Goal: Check status

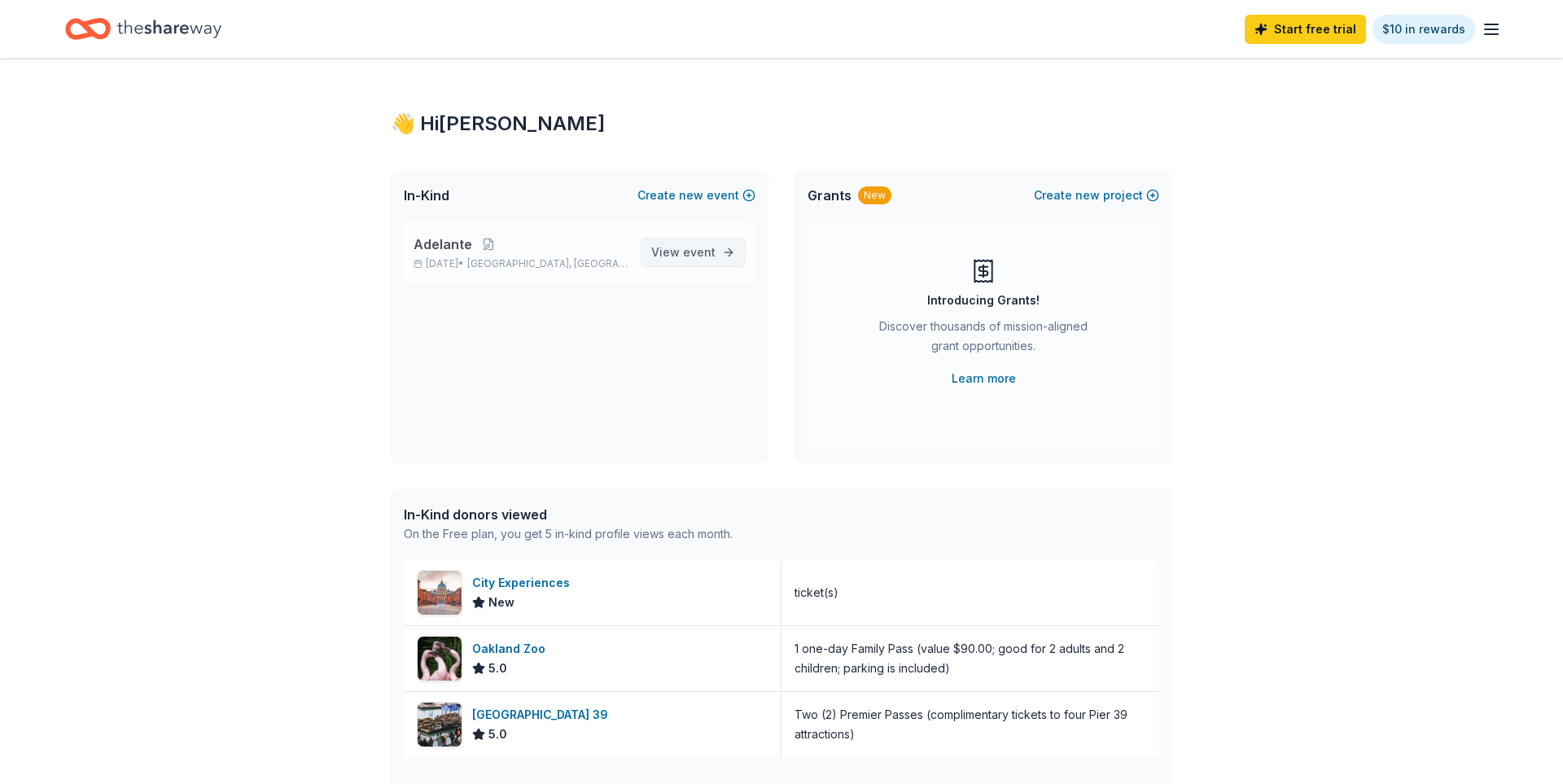
click at [666, 257] on span "View event" at bounding box center [683, 252] width 64 height 20
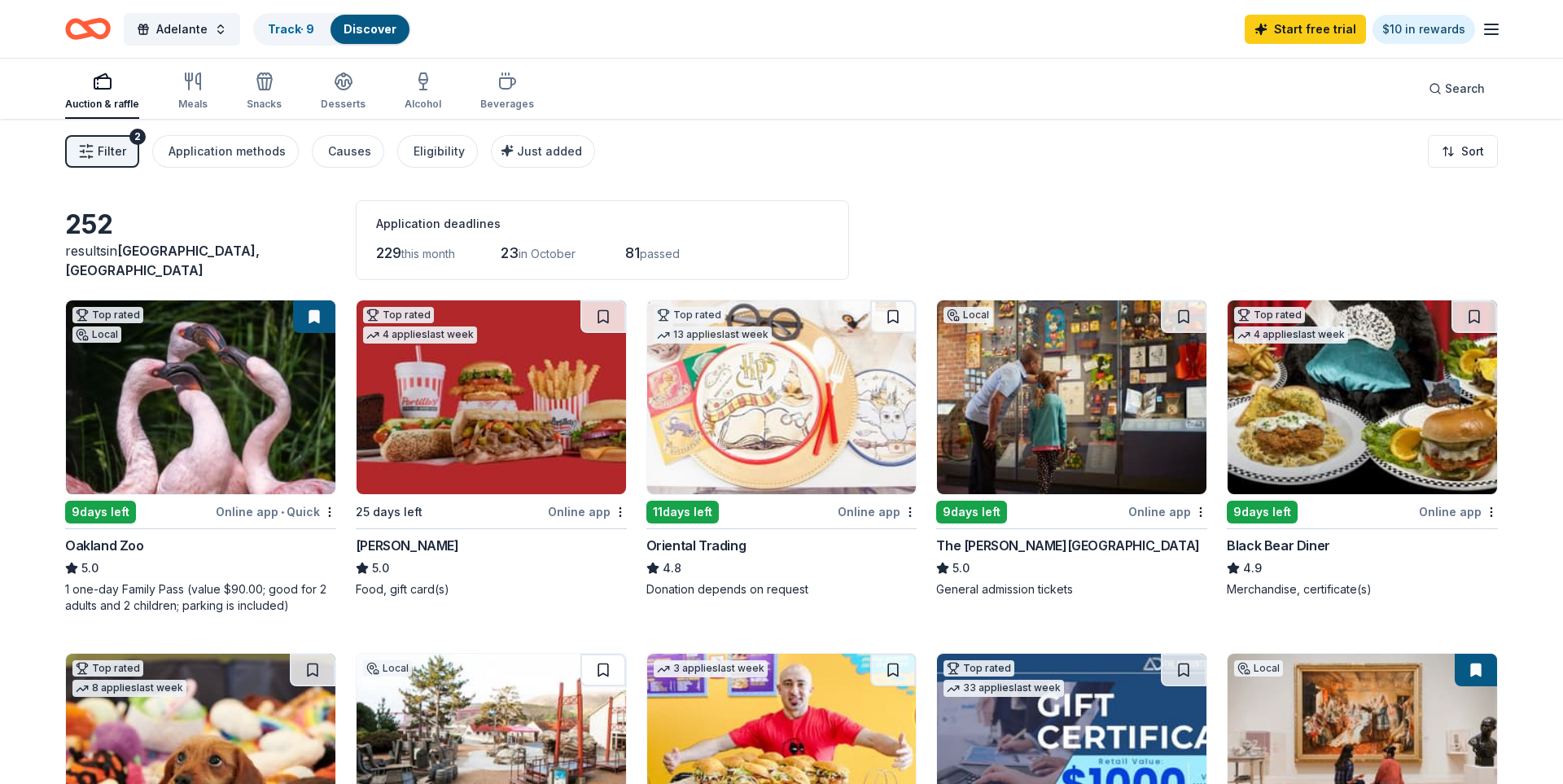
click at [1490, 22] on icon "button" at bounding box center [1491, 30] width 20 height 20
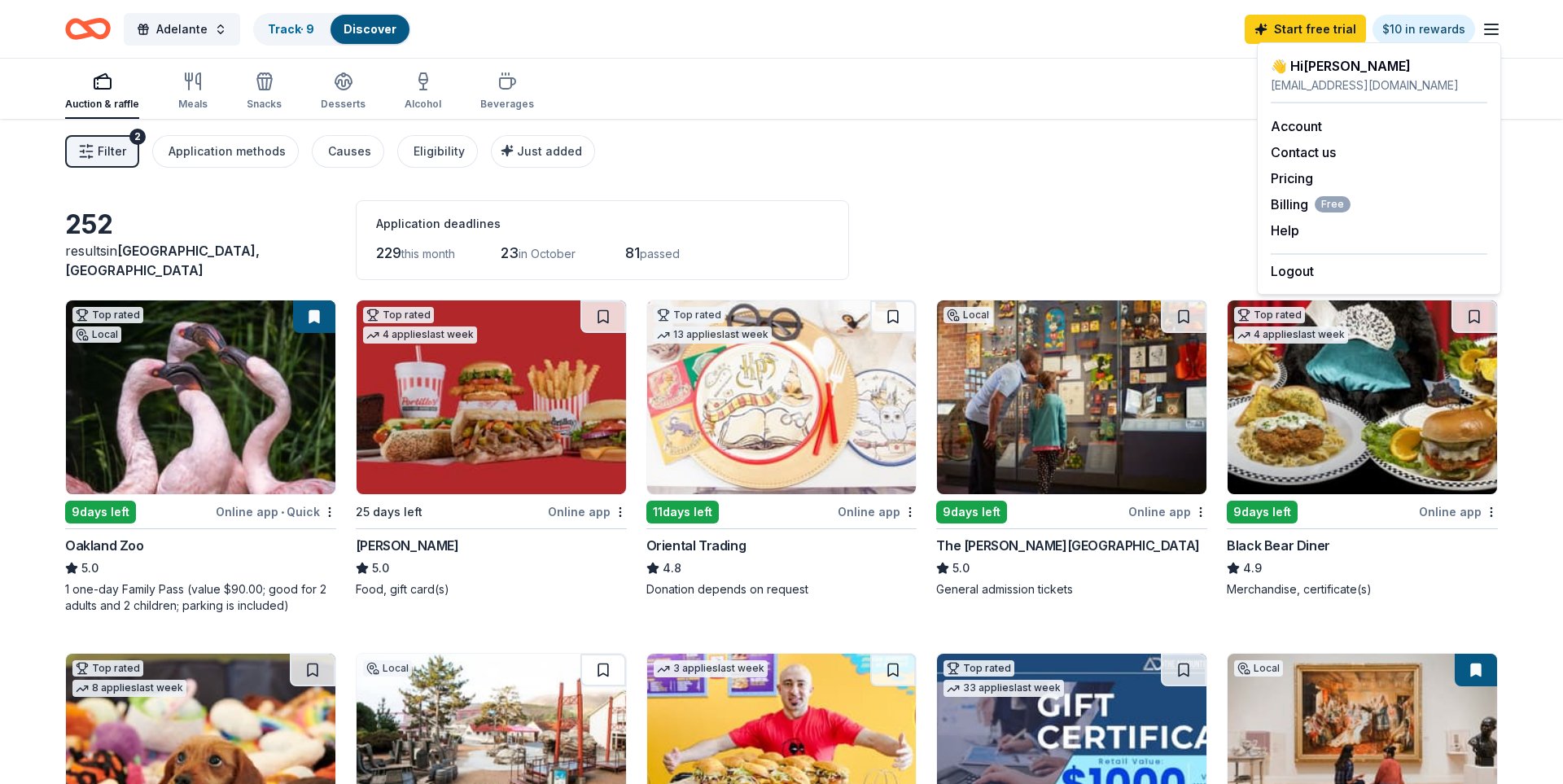
click at [733, 182] on div "Filter 2 Application methods Causes Eligibility Just added Sort" at bounding box center [782, 151] width 1563 height 65
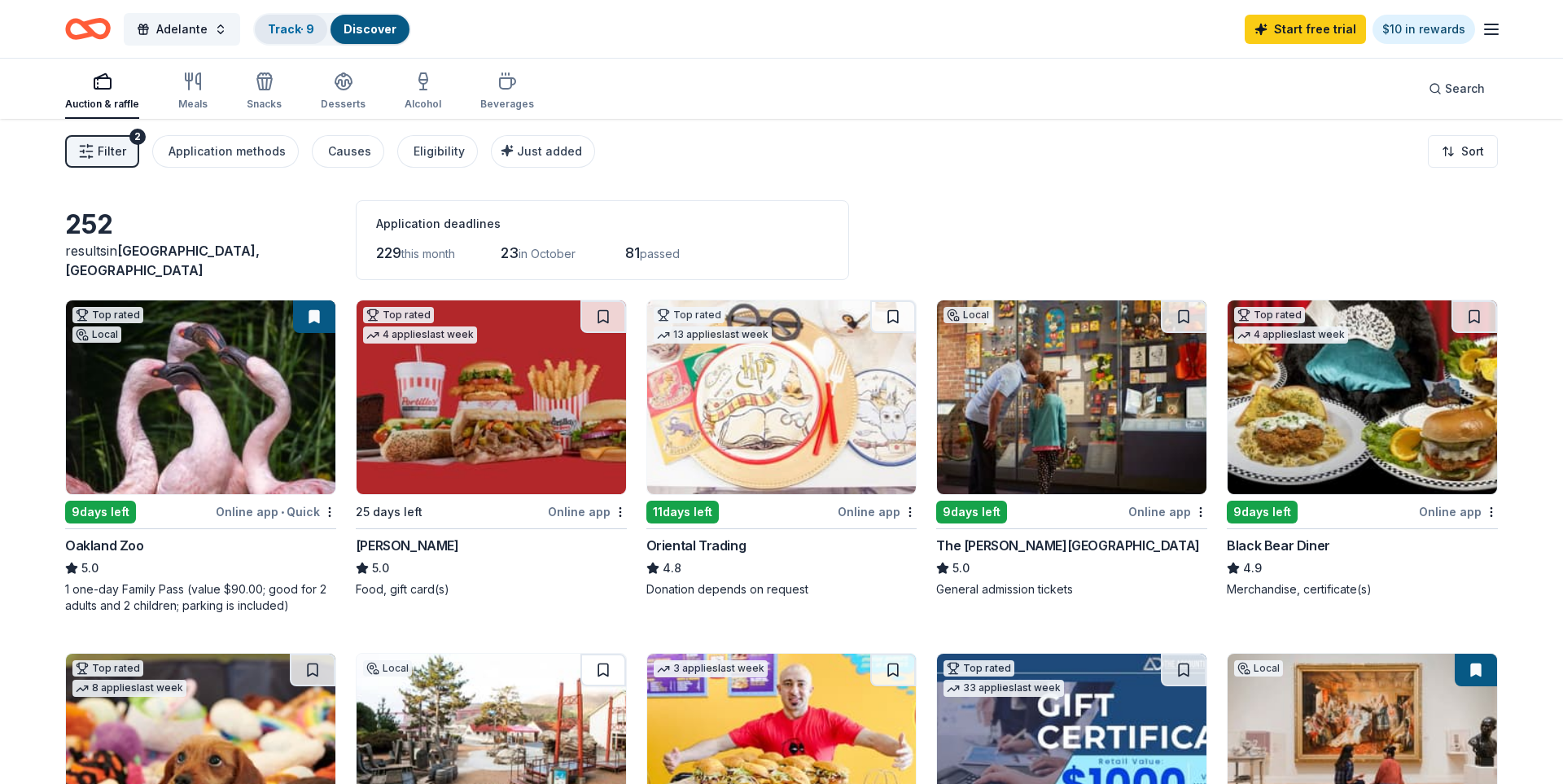
click at [269, 32] on link "Track · 9" at bounding box center [291, 29] width 47 height 13
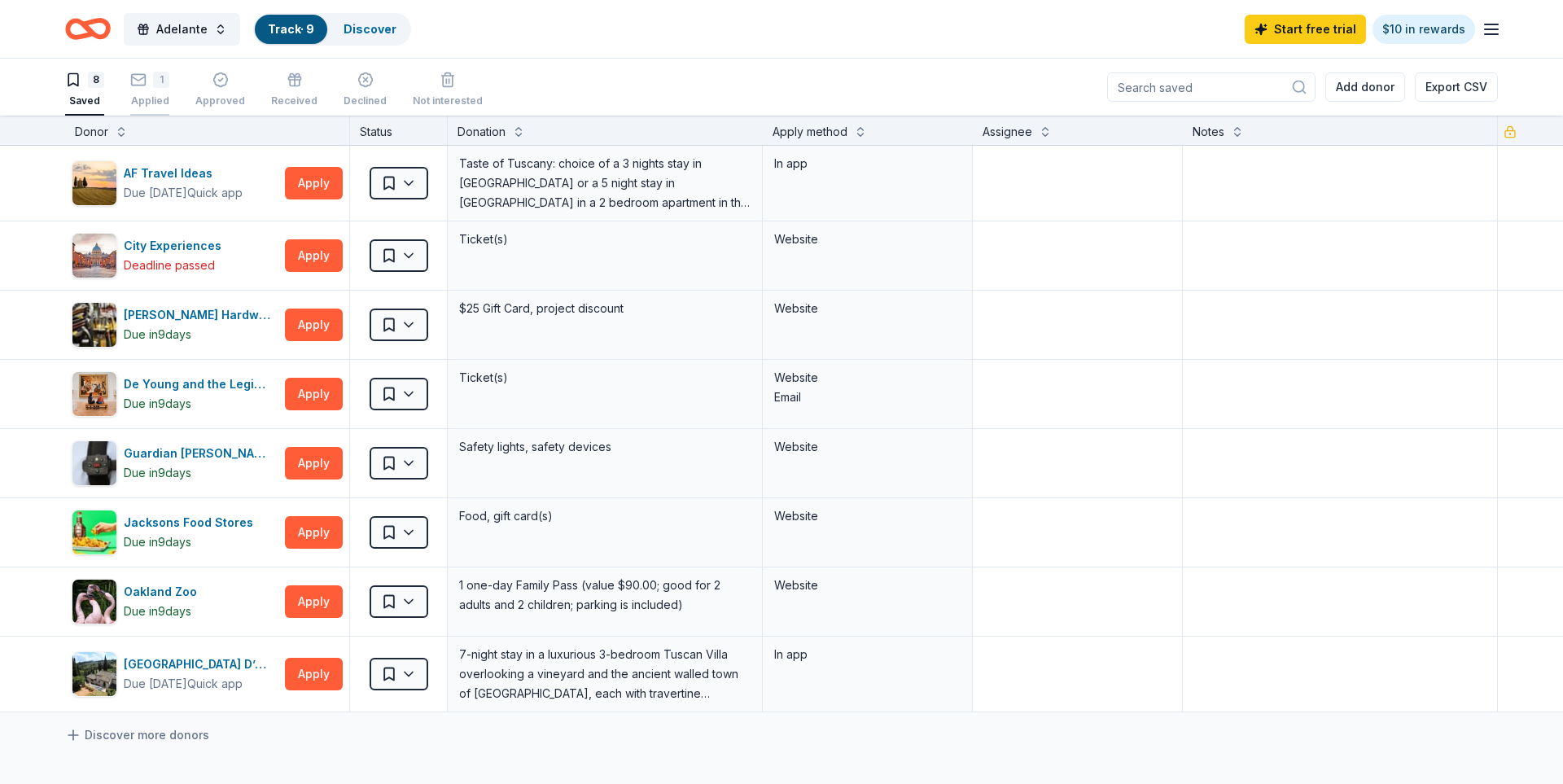
click at [158, 87] on div "1 Applied" at bounding box center [149, 89] width 39 height 36
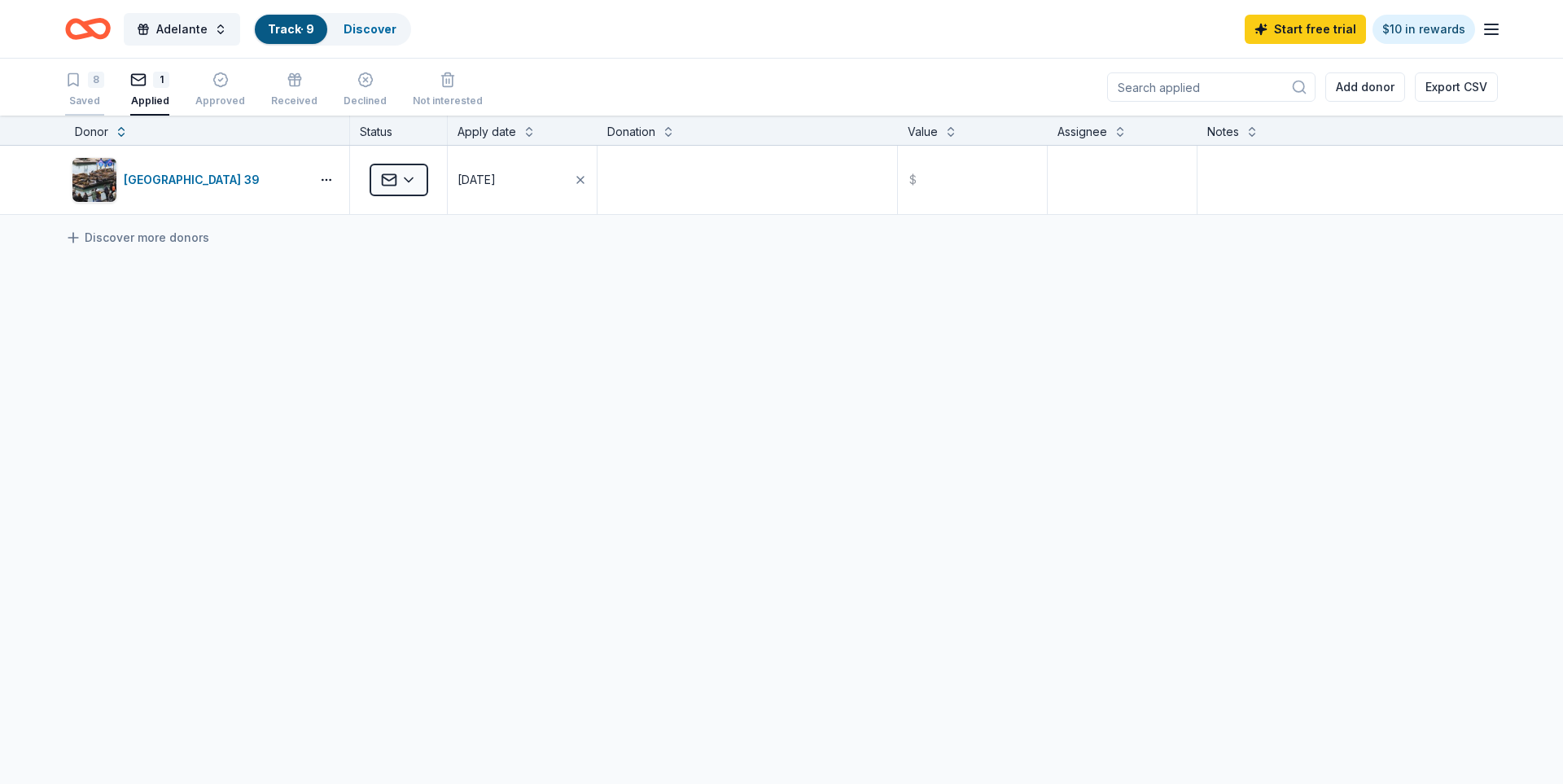
click at [96, 79] on div "8" at bounding box center [96, 80] width 16 height 16
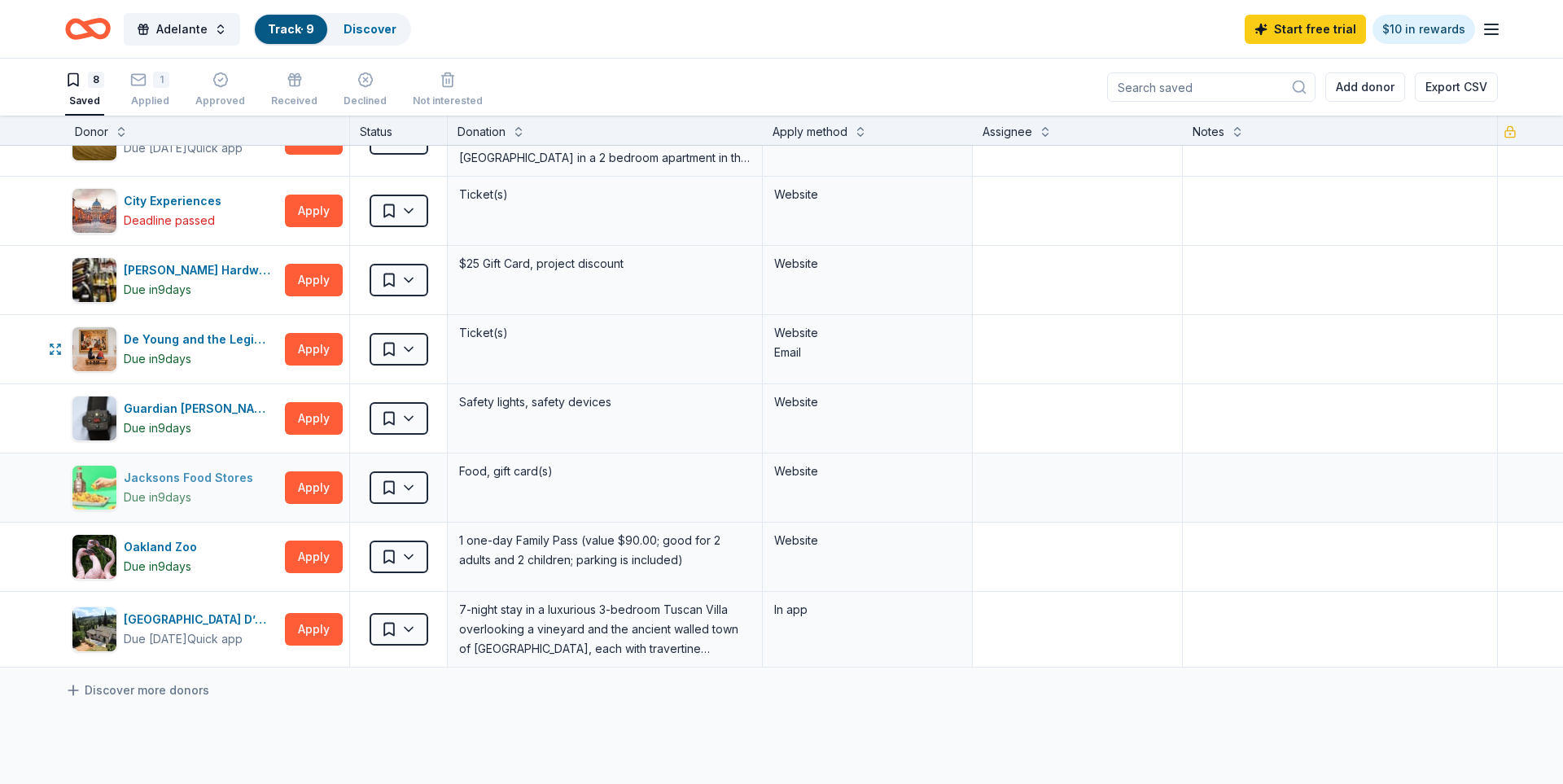
scroll to position [38, 0]
